Goal: Book appointment/travel/reservation

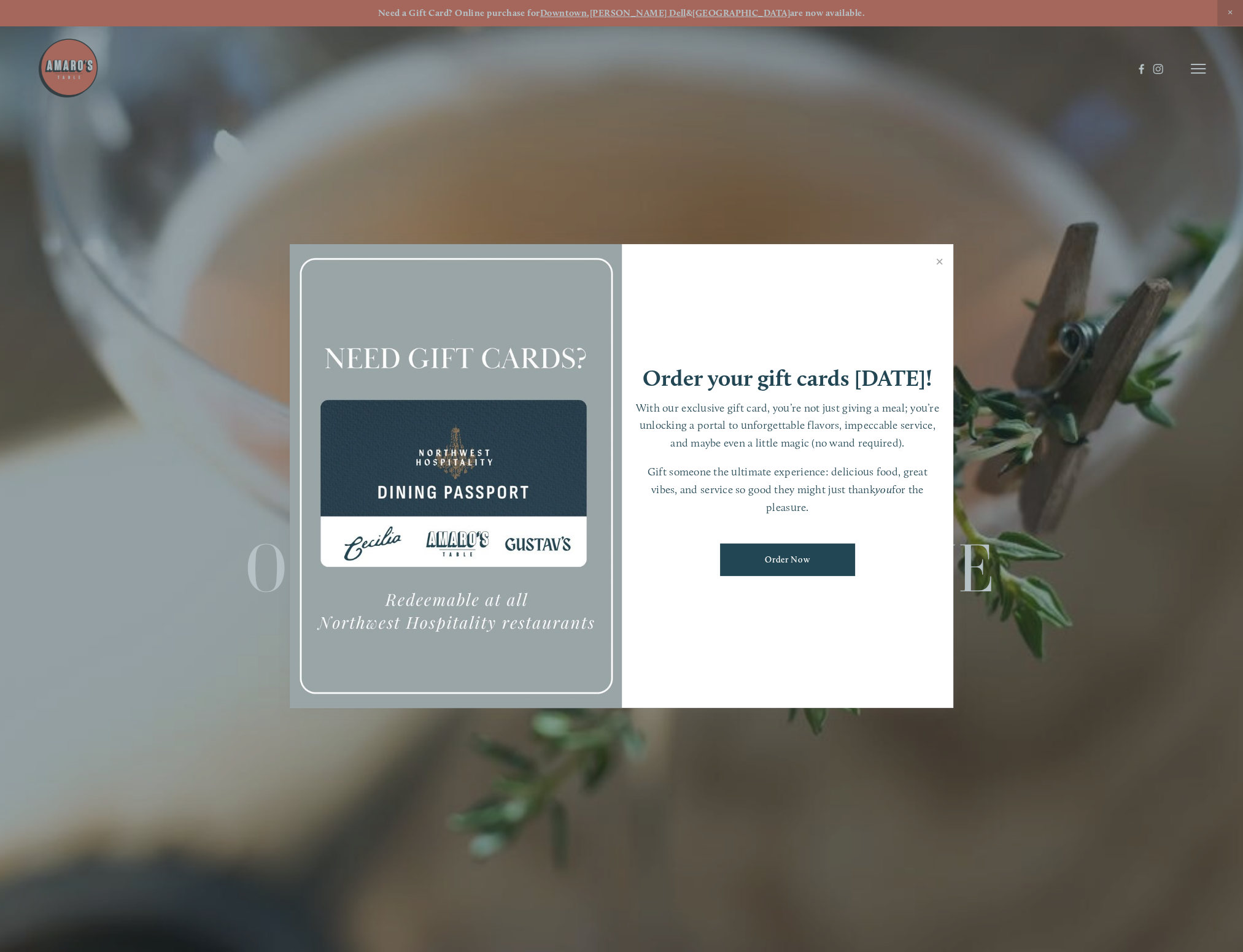
click at [938, 257] on link "Close" at bounding box center [939, 263] width 24 height 35
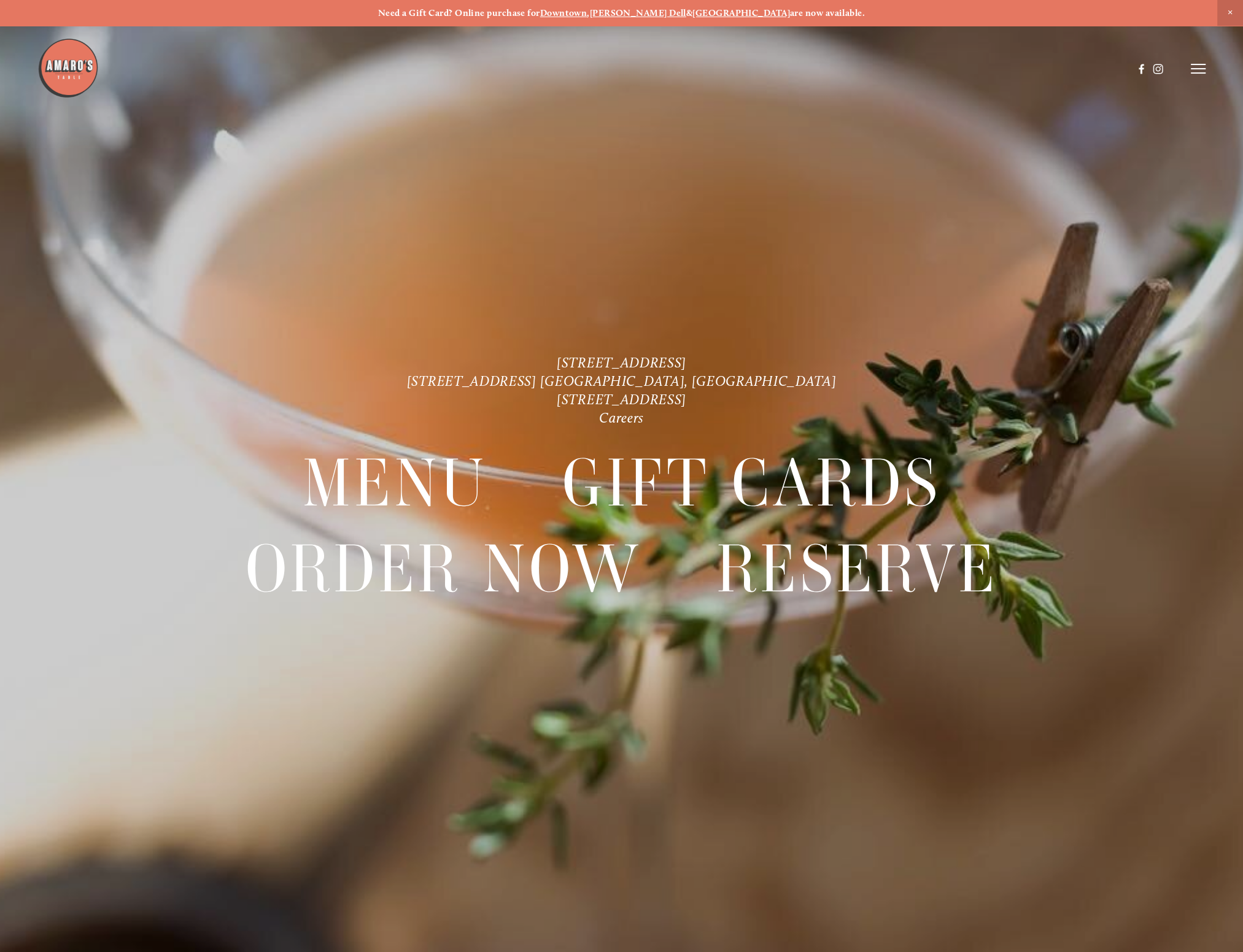
click at [1203, 79] on header "Menu Order Now Visit Gallery 0" at bounding box center [622, 69] width 1169 height 138
click at [1203, 68] on icon at bounding box center [1198, 68] width 14 height 11
click at [1099, 68] on span "Reserve" at bounding box center [1106, 69] width 33 height 12
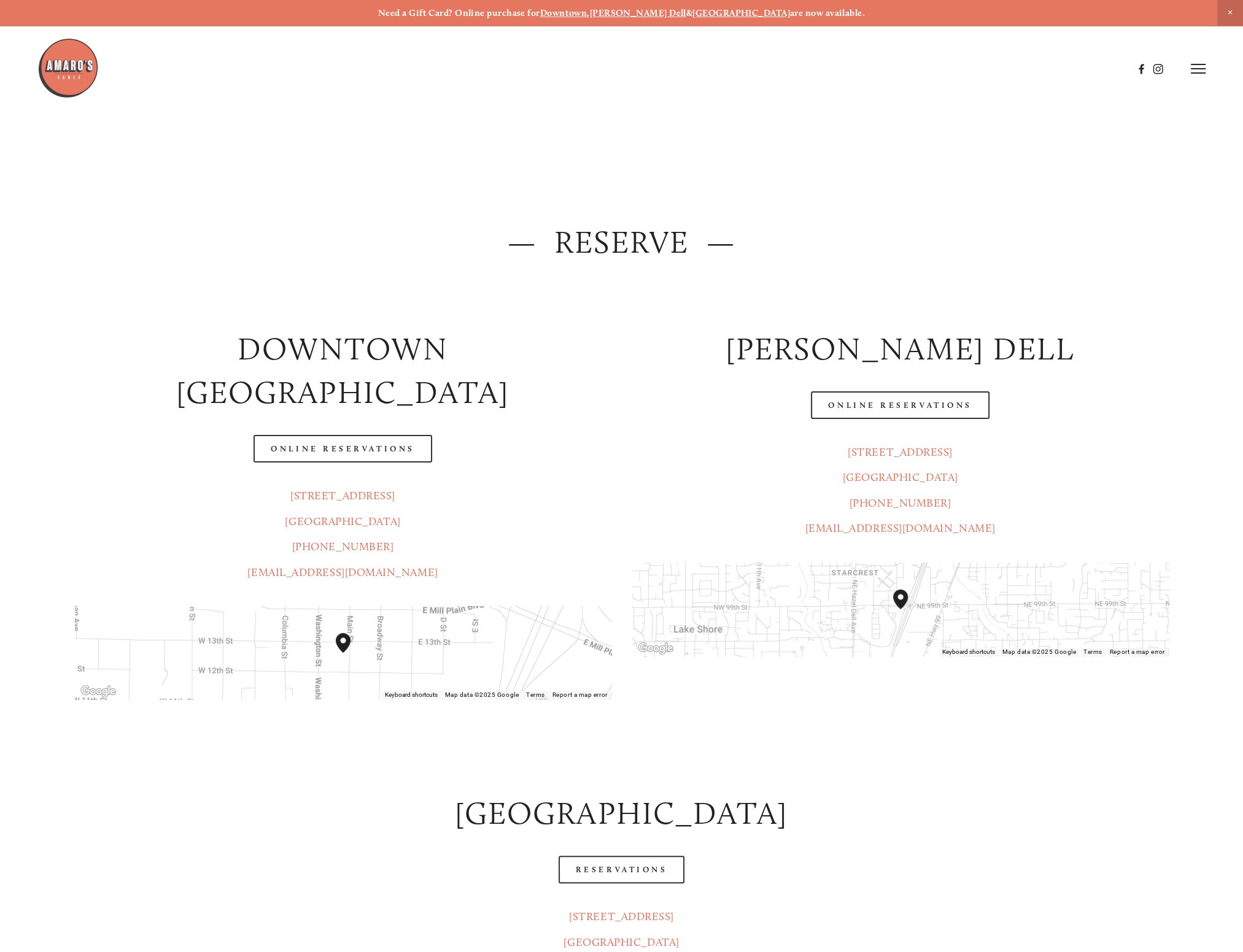
click at [1203, 75] on header "Menu Order Now Visit Gallery 0" at bounding box center [622, 69] width 1169 height 138
click at [1193, 68] on icon at bounding box center [1198, 68] width 14 height 11
click at [1028, 63] on span "Visit" at bounding box center [1028, 69] width 21 height 12
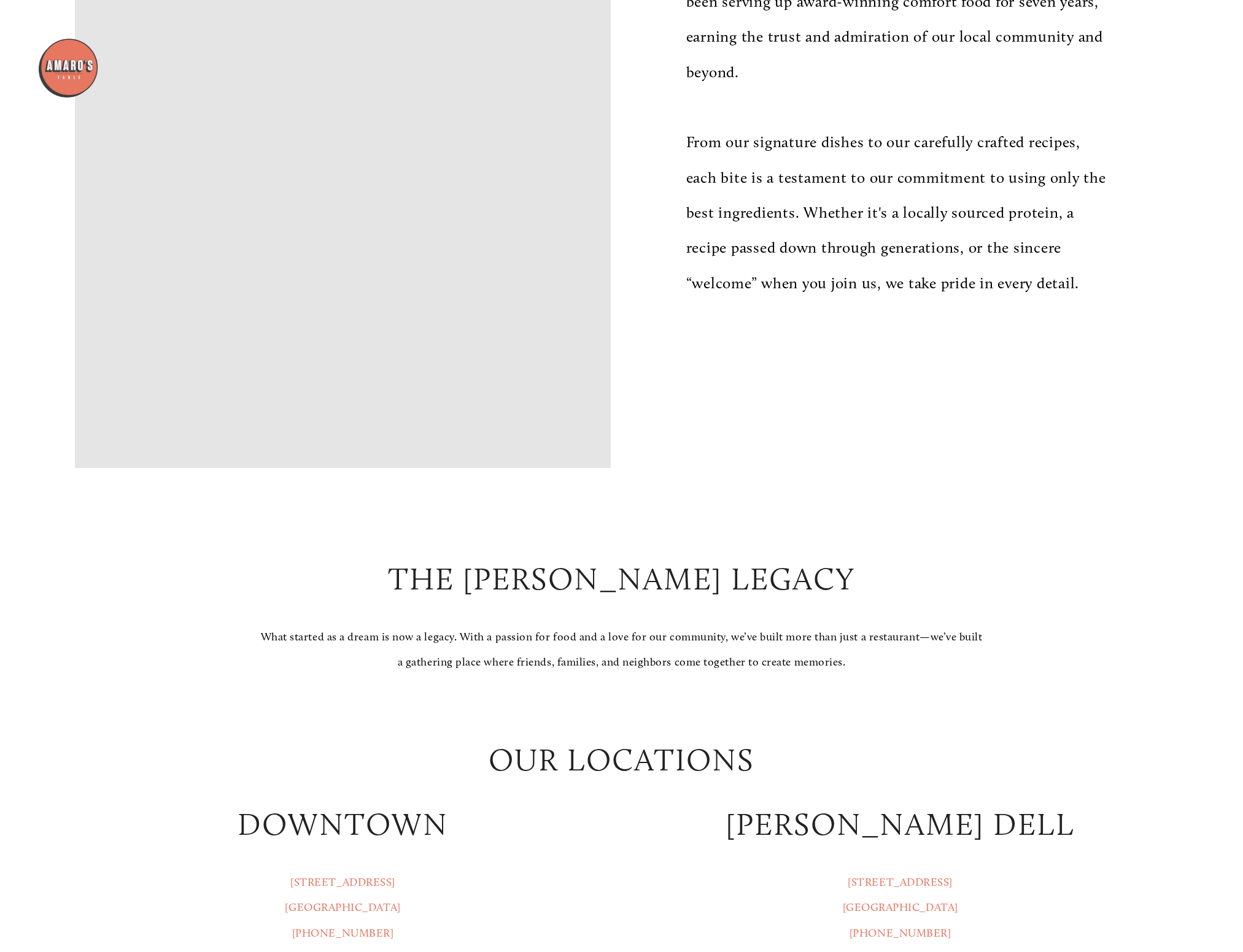
scroll to position [1288, 0]
